Goal: Task Accomplishment & Management: Manage account settings

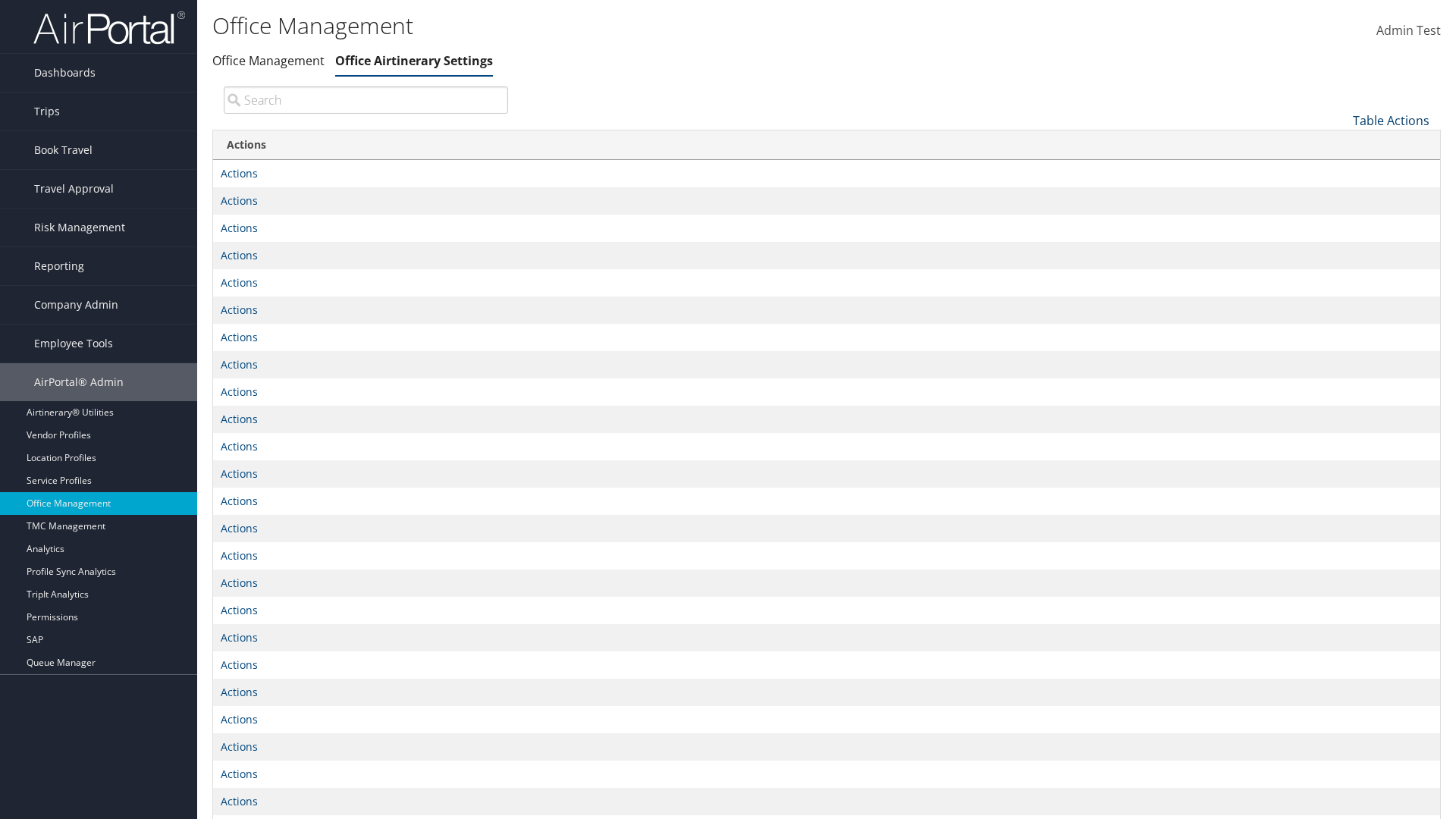
click at [1391, 120] on link "Table Actions" at bounding box center [1392, 120] width 77 height 16
click at [1340, 170] on link "Page Length" at bounding box center [1341, 170] width 199 height 26
click at [1340, 171] on link "25" at bounding box center [1341, 171] width 199 height 26
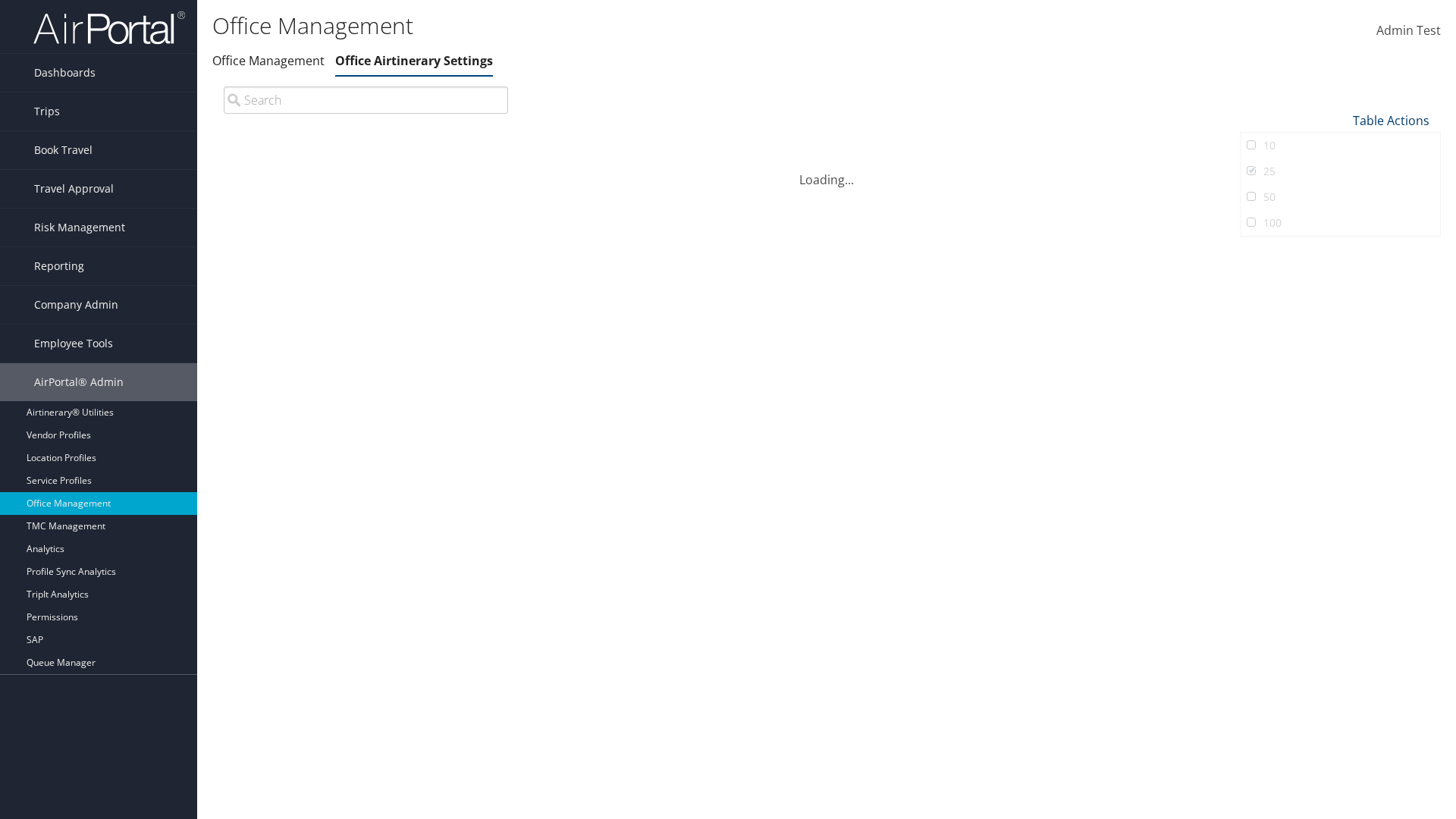
click at [1391, 112] on link "Table Actions" at bounding box center [1392, 120] width 77 height 16
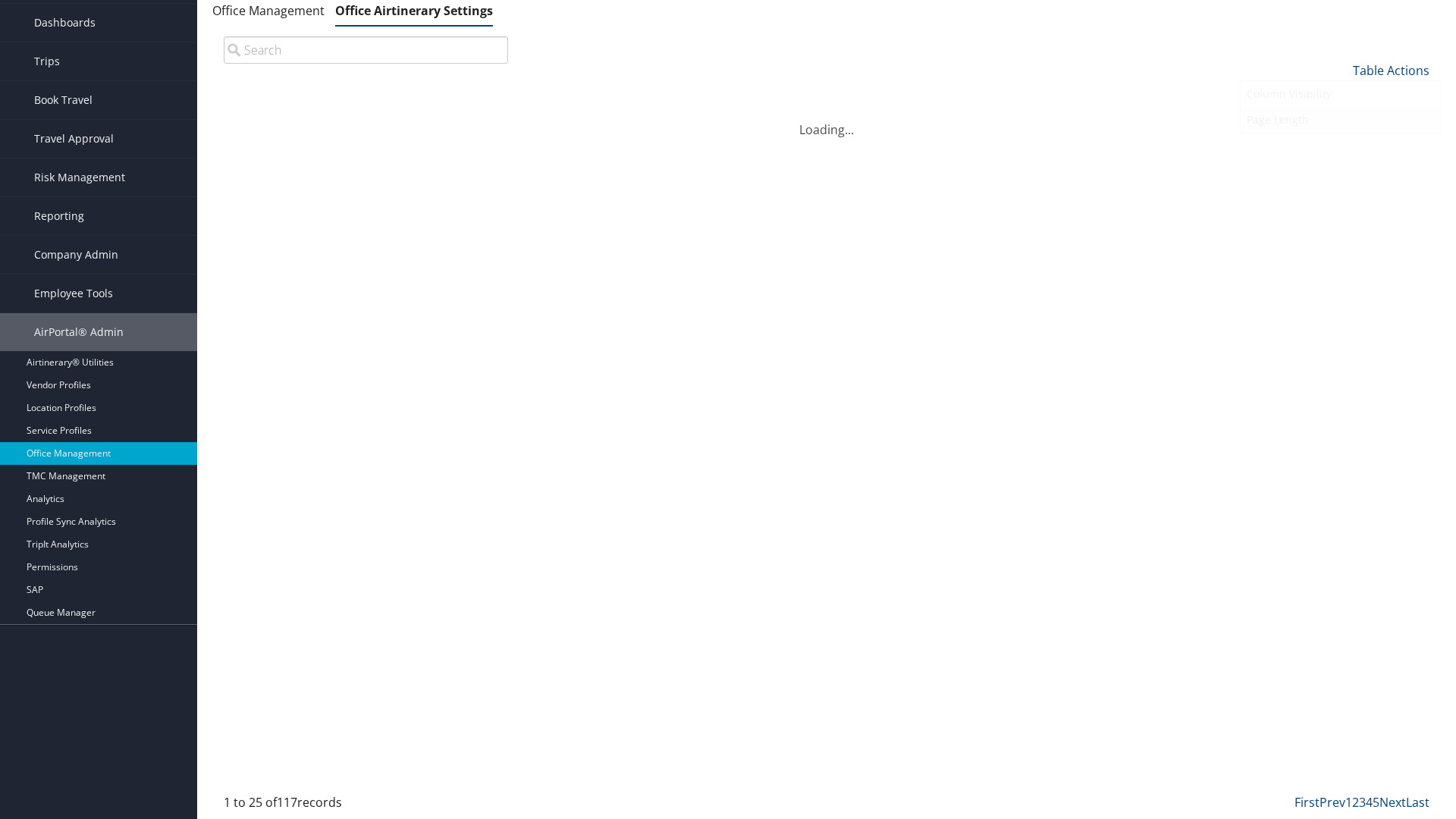
click at [1340, 119] on link "Page Length" at bounding box center [1341, 120] width 199 height 26
click at [1340, 147] on link "50" at bounding box center [1341, 147] width 199 height 26
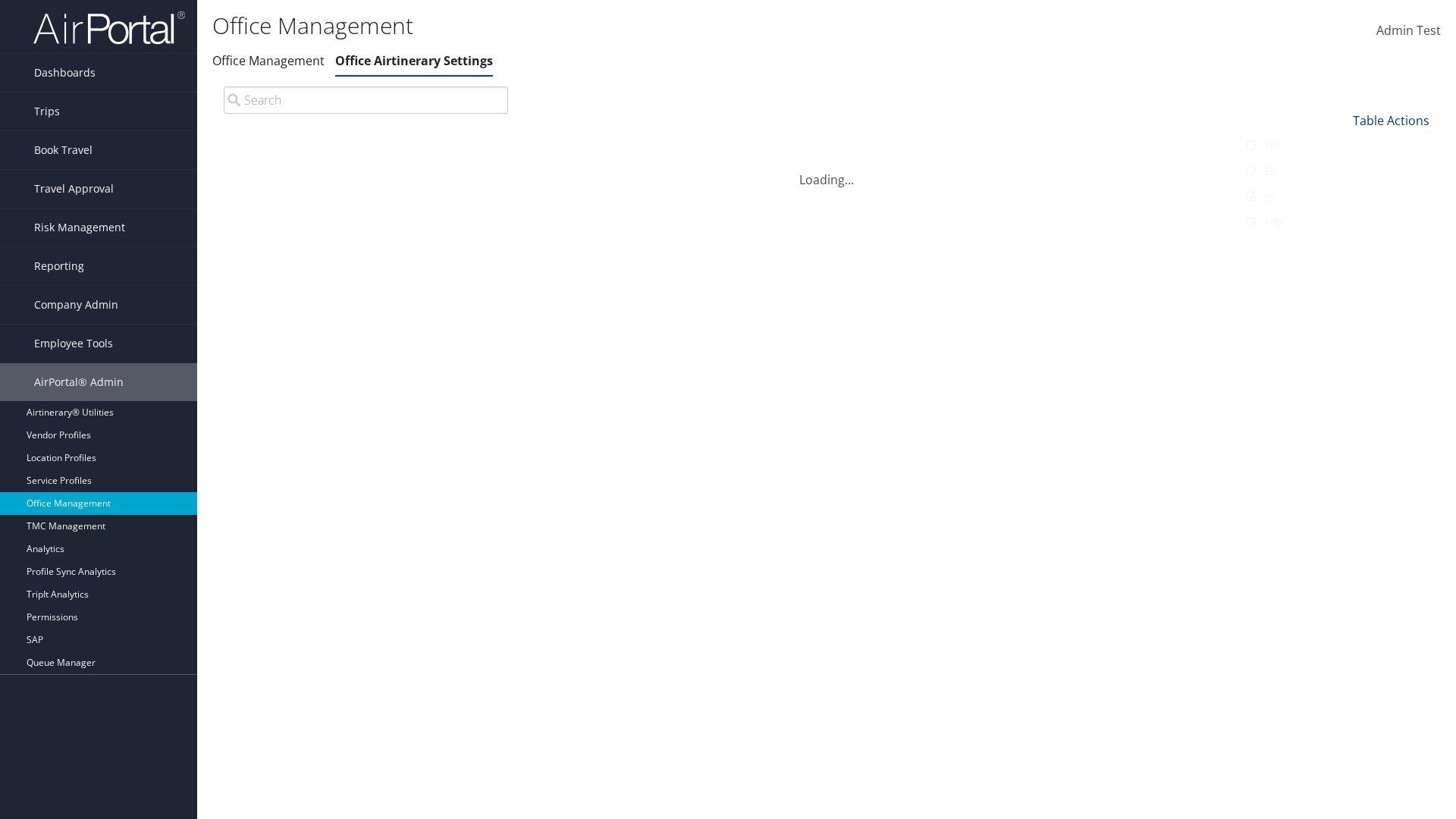
click at [1391, 112] on link "Table Actions" at bounding box center [1392, 120] width 77 height 16
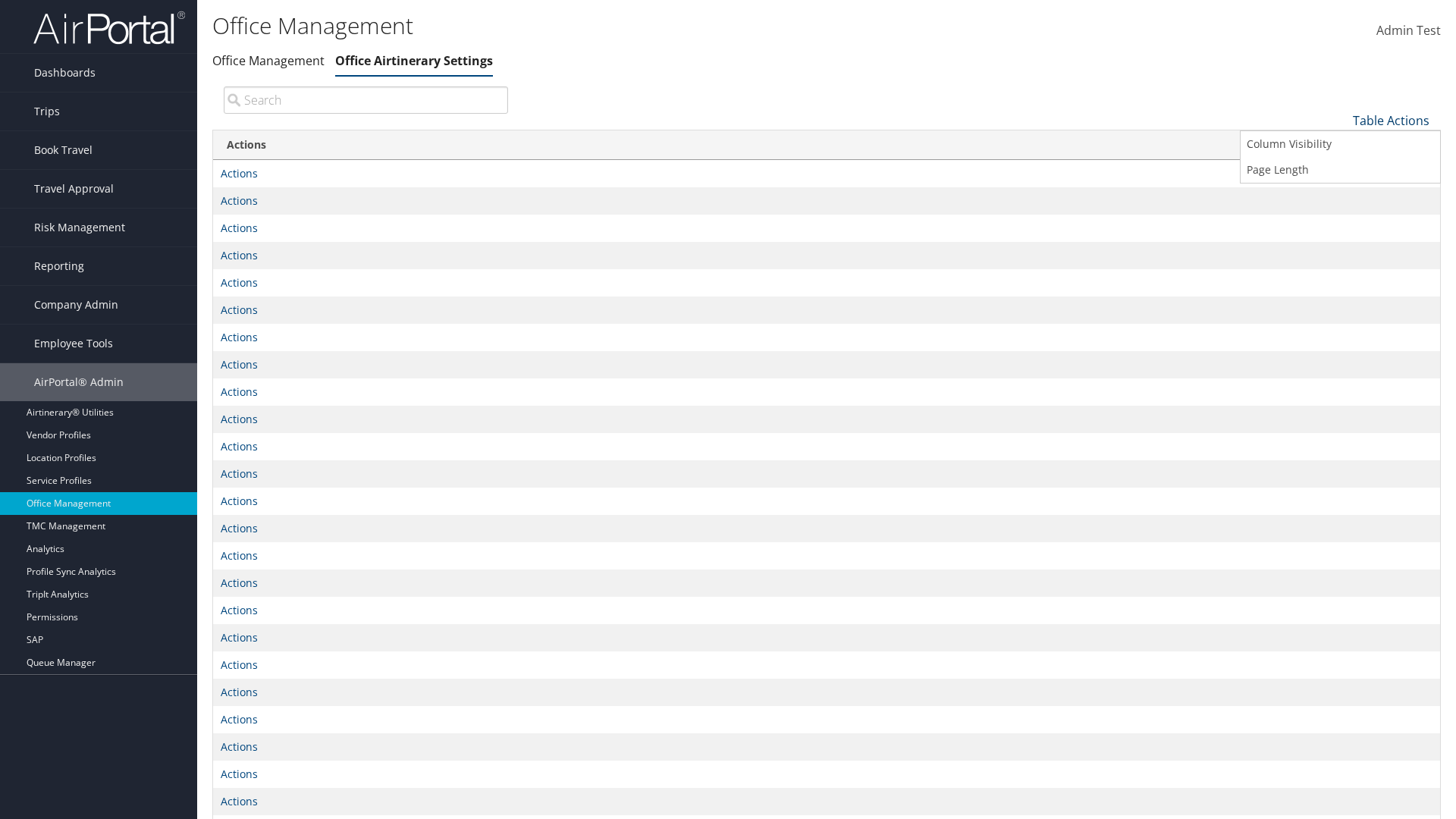
scroll to position [50, 0]
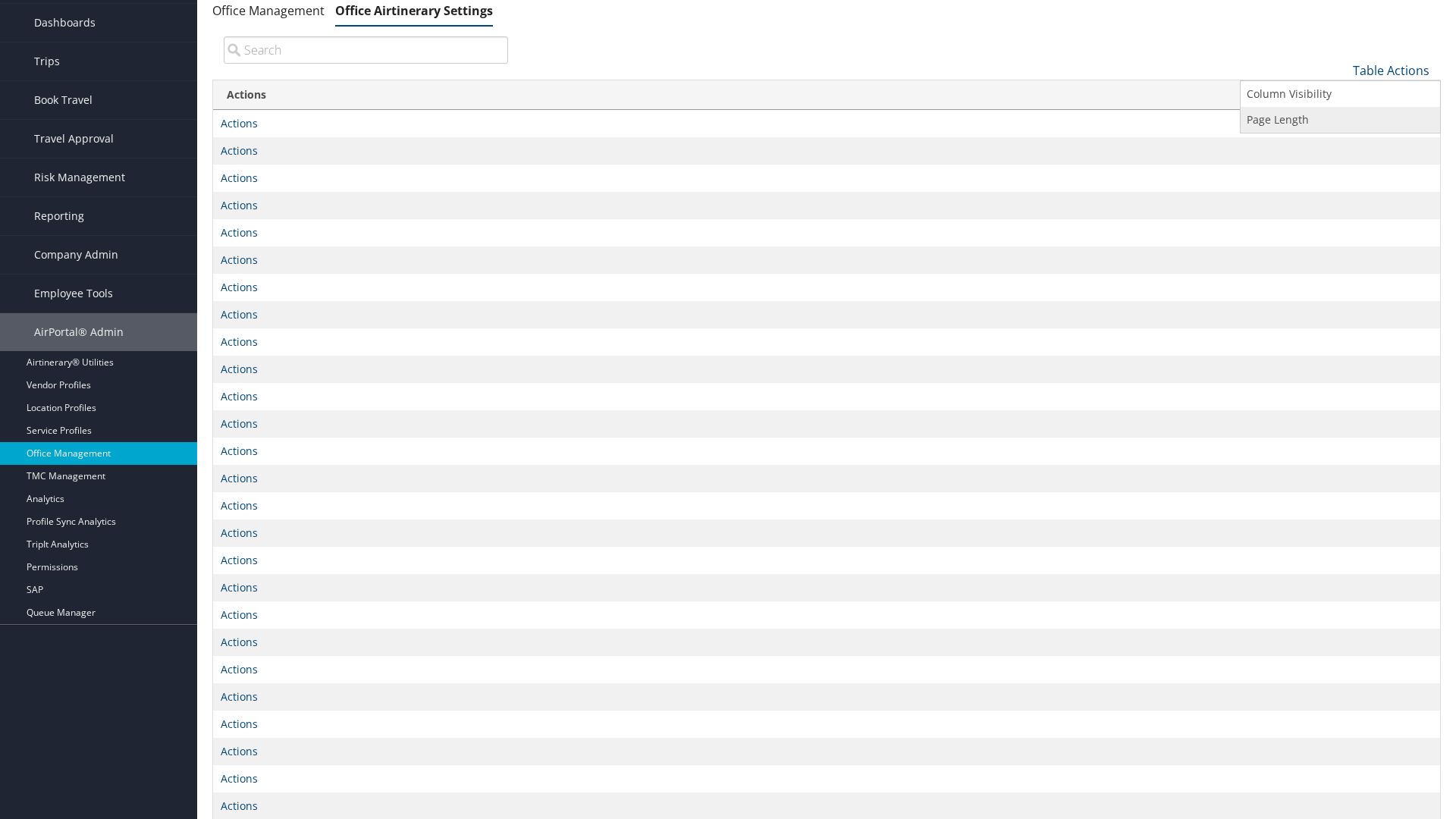
click at [1340, 119] on link "Page Length" at bounding box center [1341, 120] width 199 height 26
click at [1340, 172] on link "100" at bounding box center [1341, 172] width 199 height 26
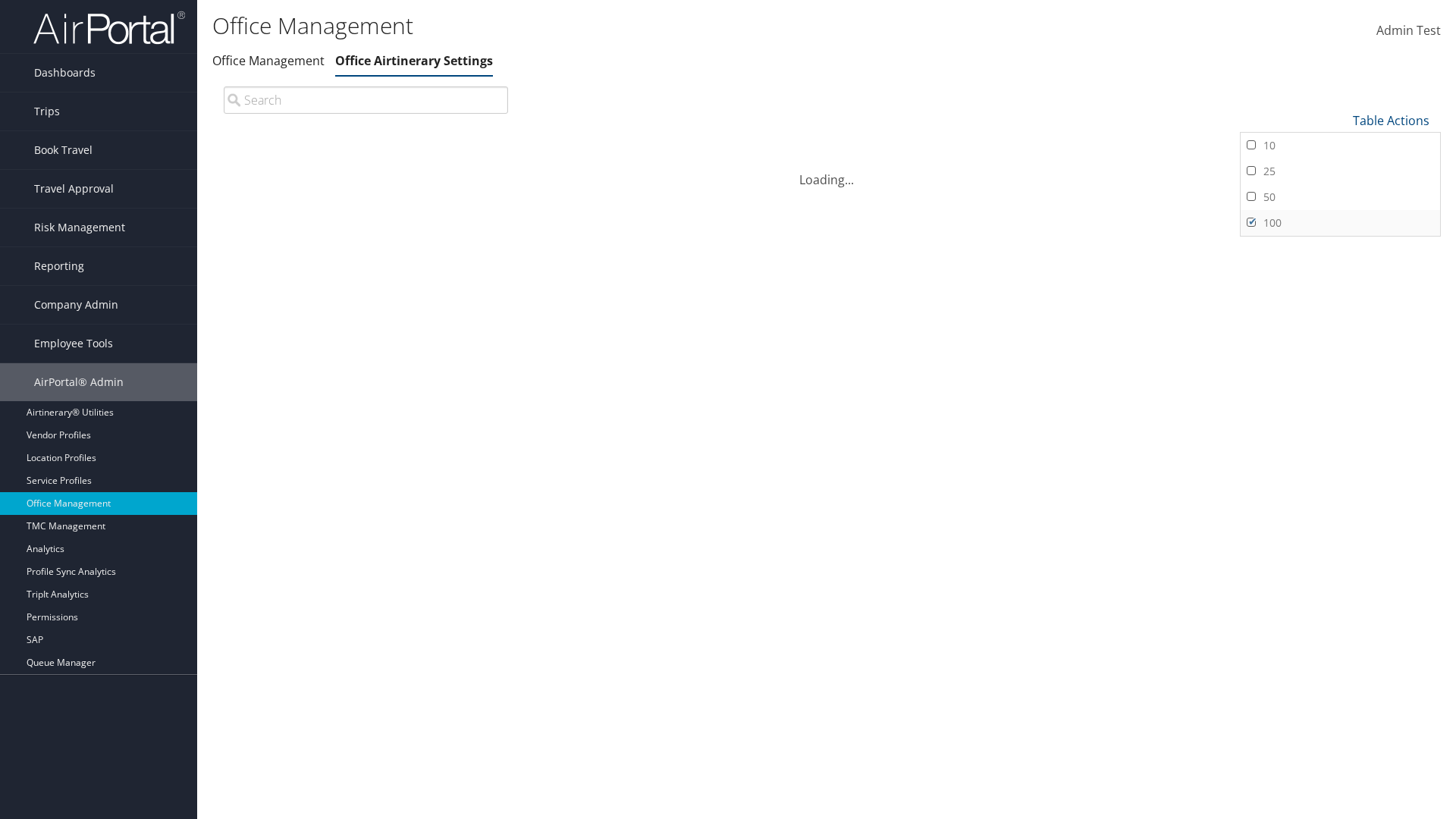
scroll to position [111, 0]
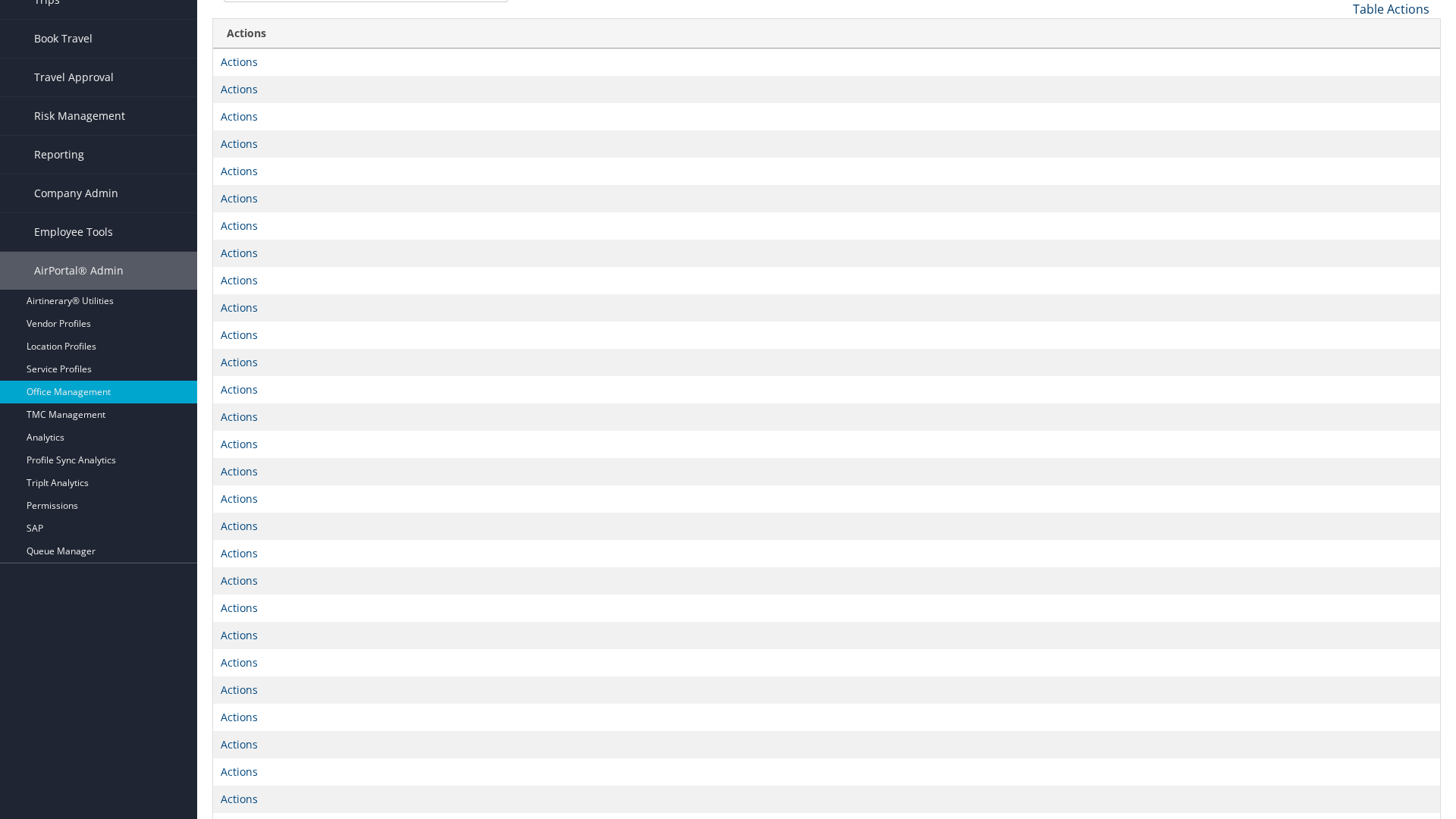
click at [1391, 17] on link "Table Actions" at bounding box center [1392, 9] width 77 height 16
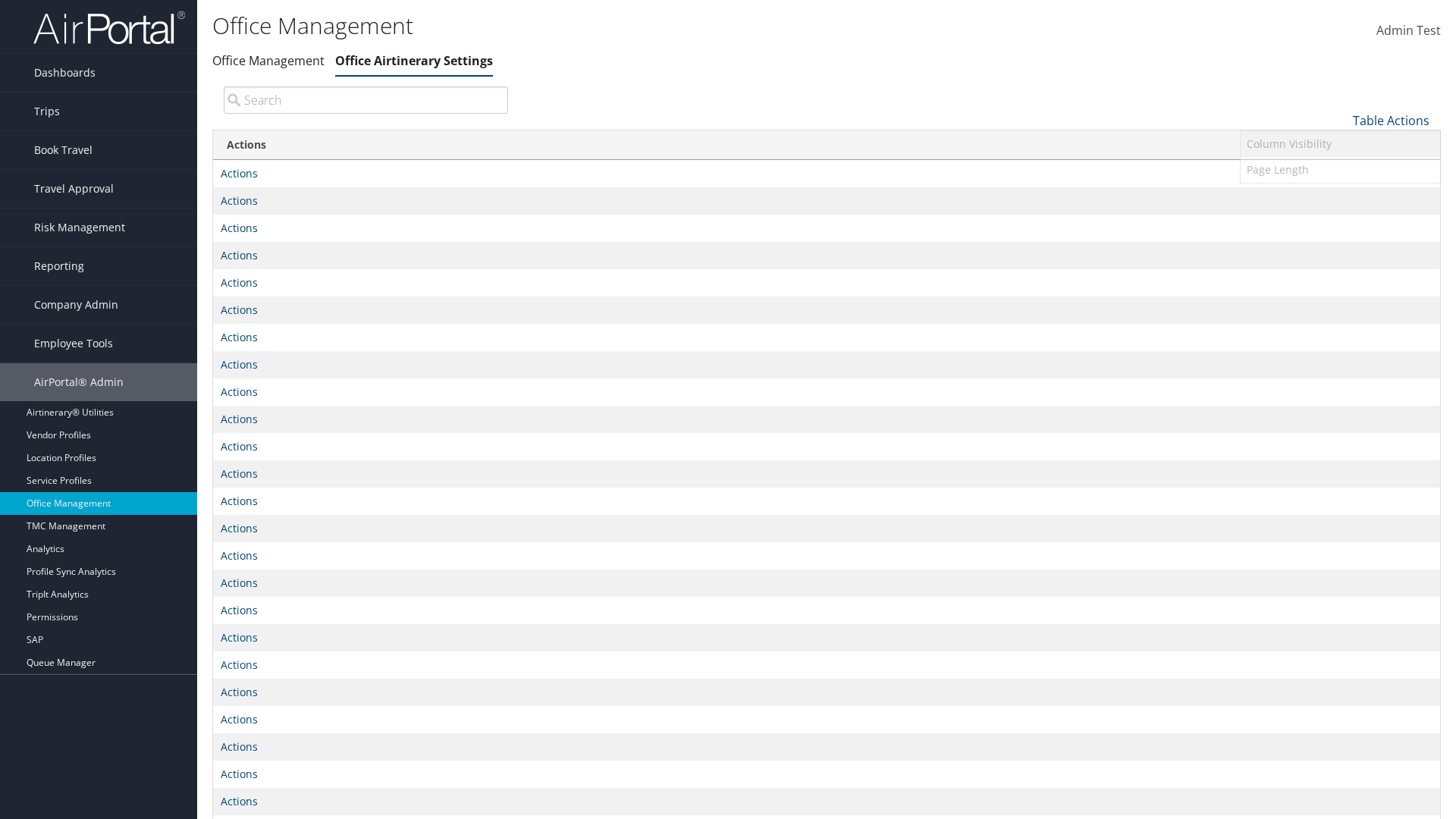
click at [1340, 144] on link "Column Visibility" at bounding box center [1341, 144] width 199 height 26
